Goal: Task Accomplishment & Management: Complete application form

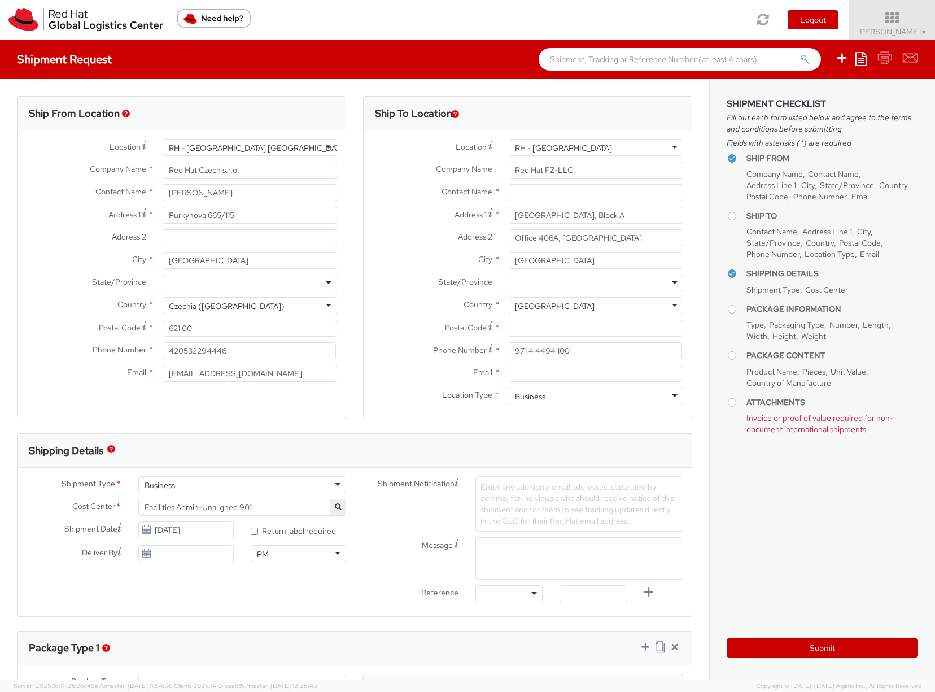
select select
click at [555, 146] on div "RH - [GEOGRAPHIC_DATA]" at bounding box center [596, 147] width 174 height 17
type input "joha"
type input "Red Hat [GEOGRAPHIC_DATA] (Pty) LTD"
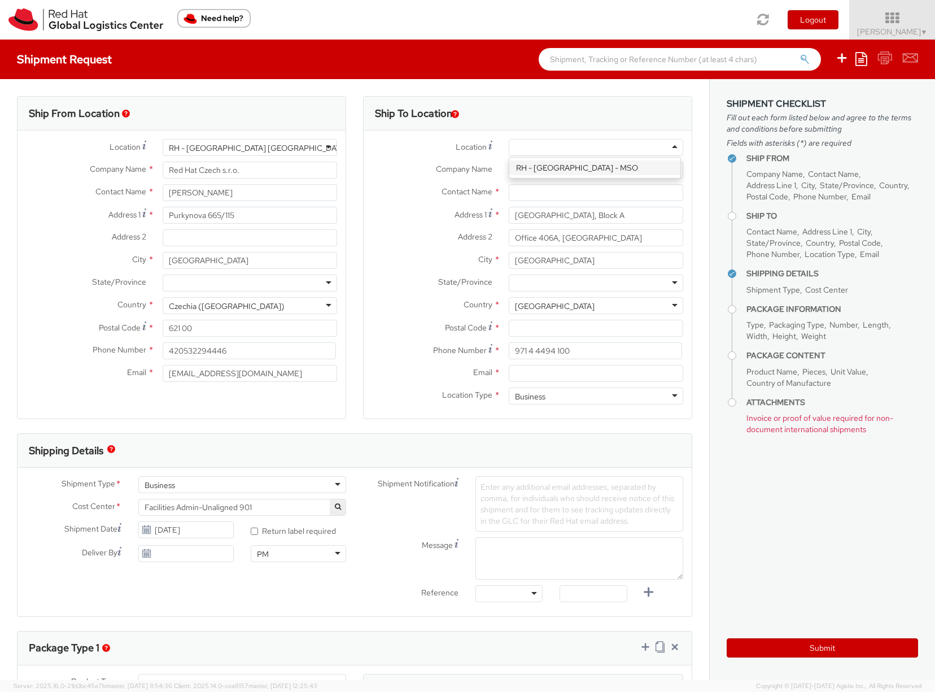
type input "[PERSON_NAME][GEOGRAPHIC_DATA] A"
type input "[STREET_ADDRESS][PERSON_NAME]"
type input "BRYANSTON"
type input "2191"
drag, startPoint x: 610, startPoint y: 168, endPoint x: 509, endPoint y: 171, distance: 101.1
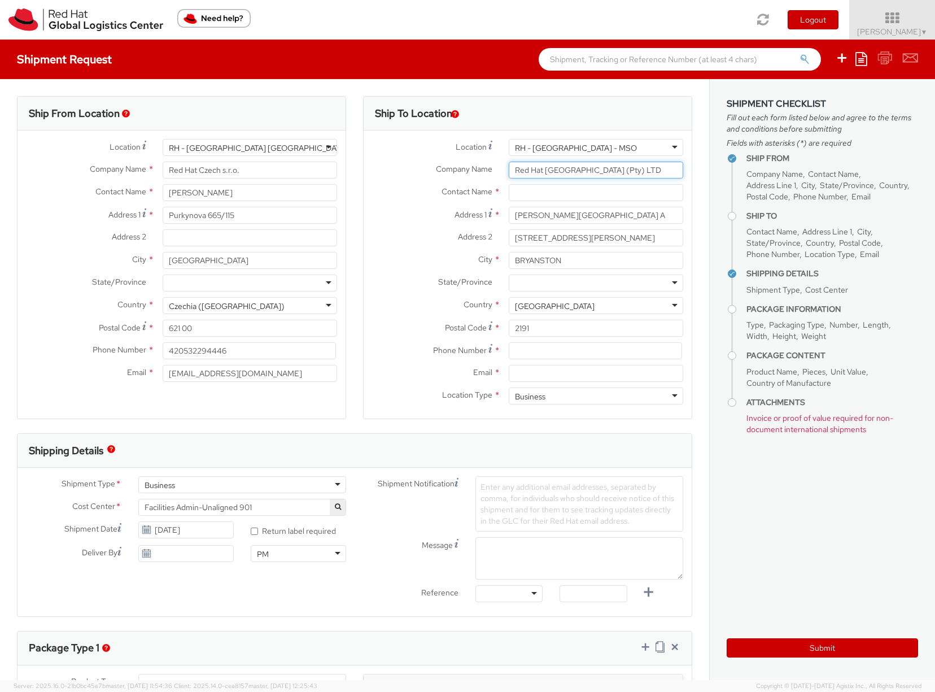
click at [509, 171] on input "Red Hat [GEOGRAPHIC_DATA] (Pty) LTD" at bounding box center [596, 169] width 174 height 17
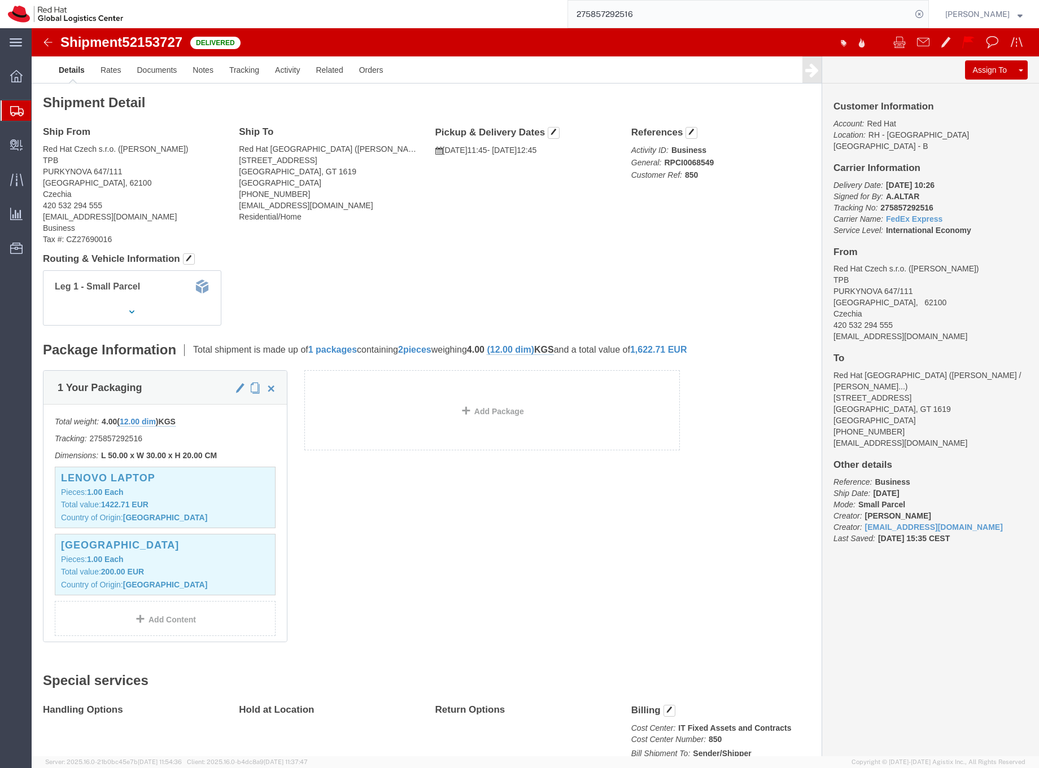
scroll to position [2, 0]
